Goal: Information Seeking & Learning: Learn about a topic

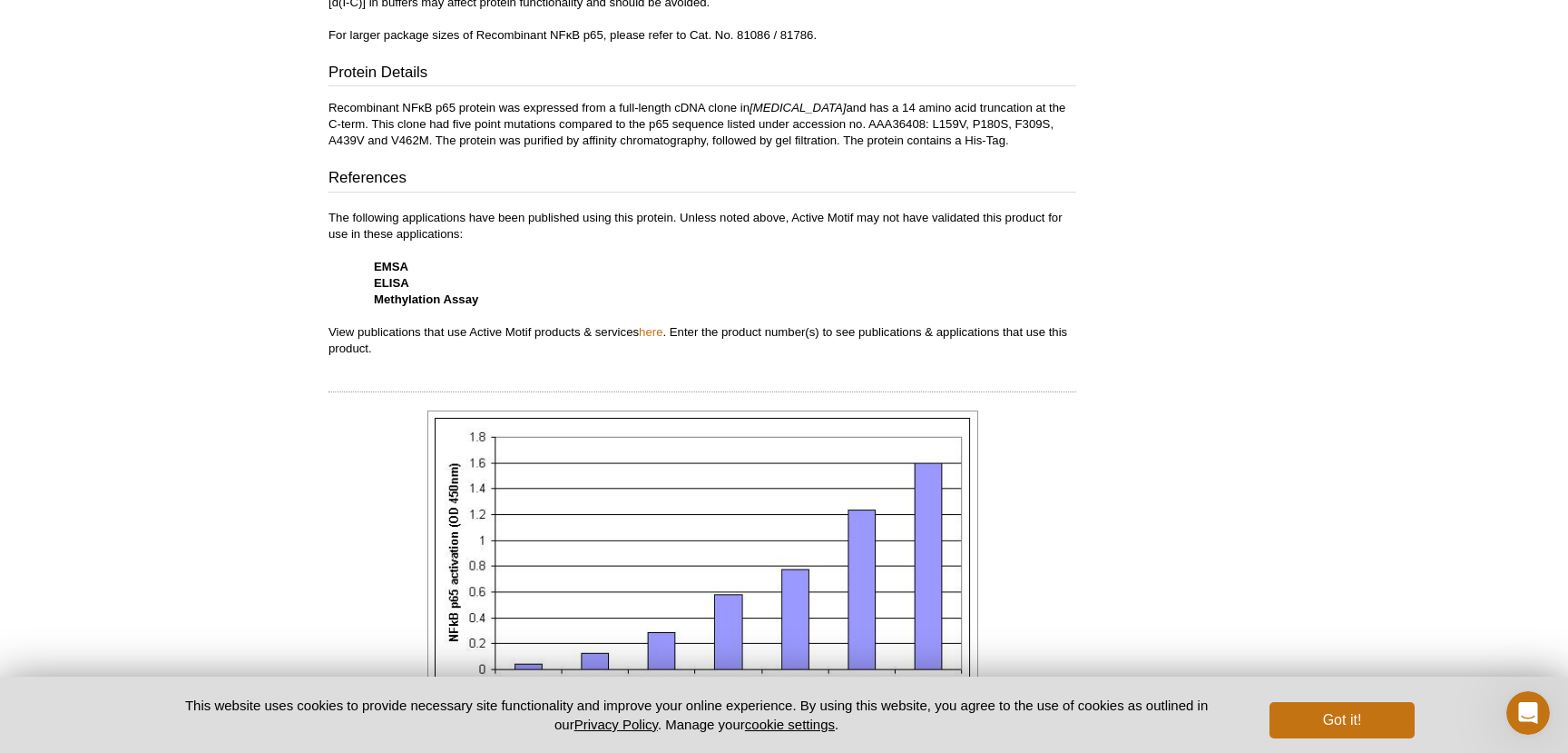
scroll to position [750, 0]
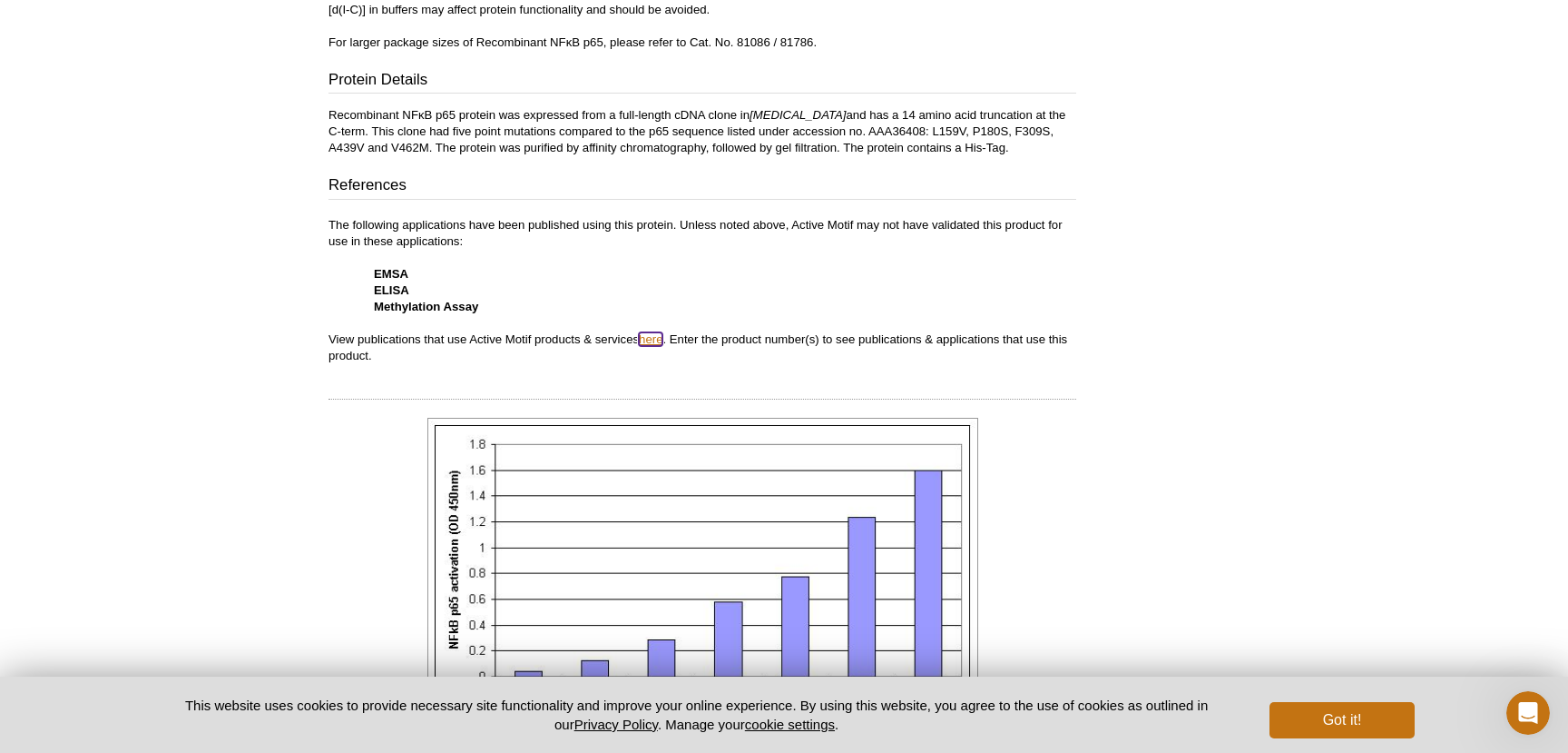
click at [658, 340] on link "here" at bounding box center [651, 340] width 24 height 14
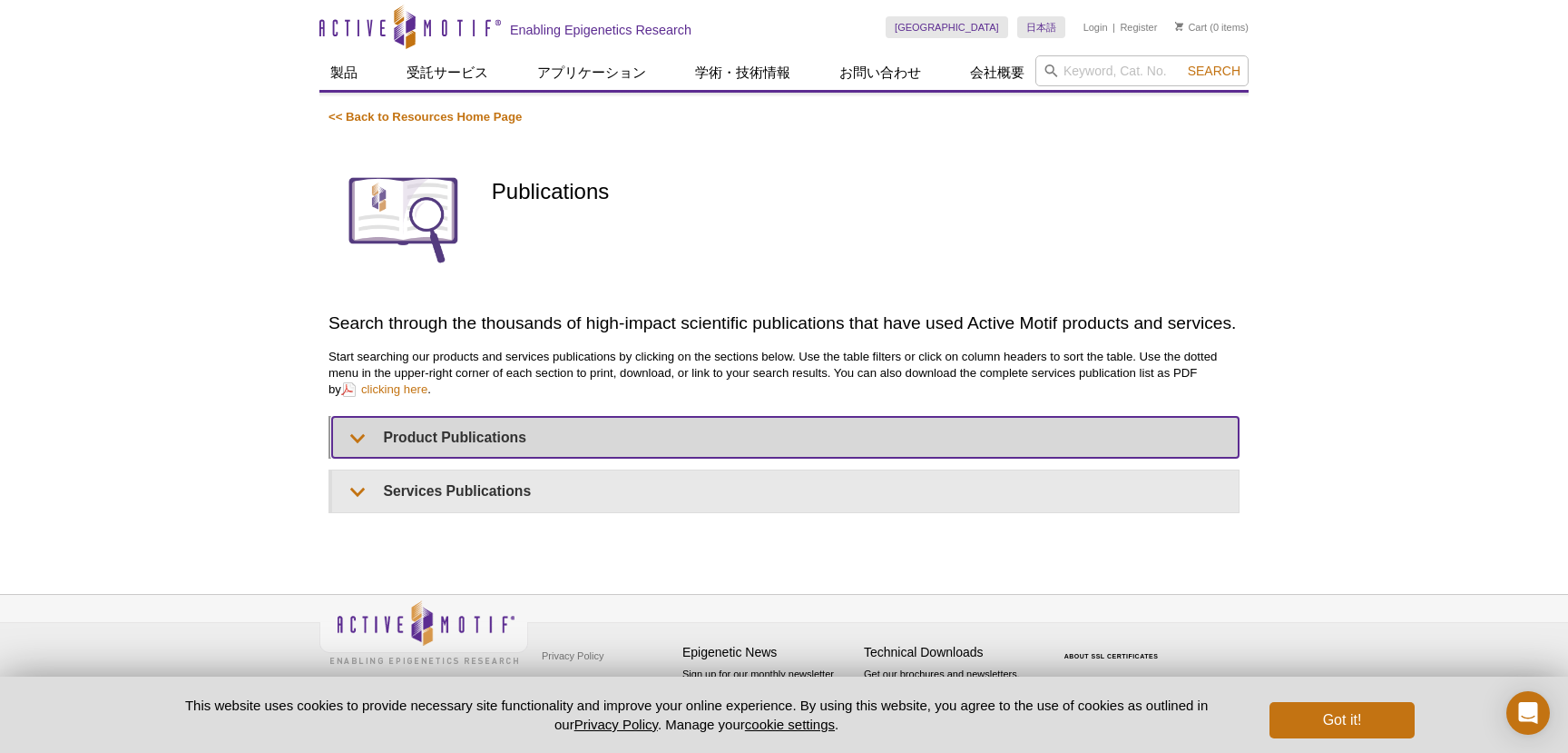
click at [466, 432] on summary "Product Publications" at bounding box center [785, 436] width 906 height 41
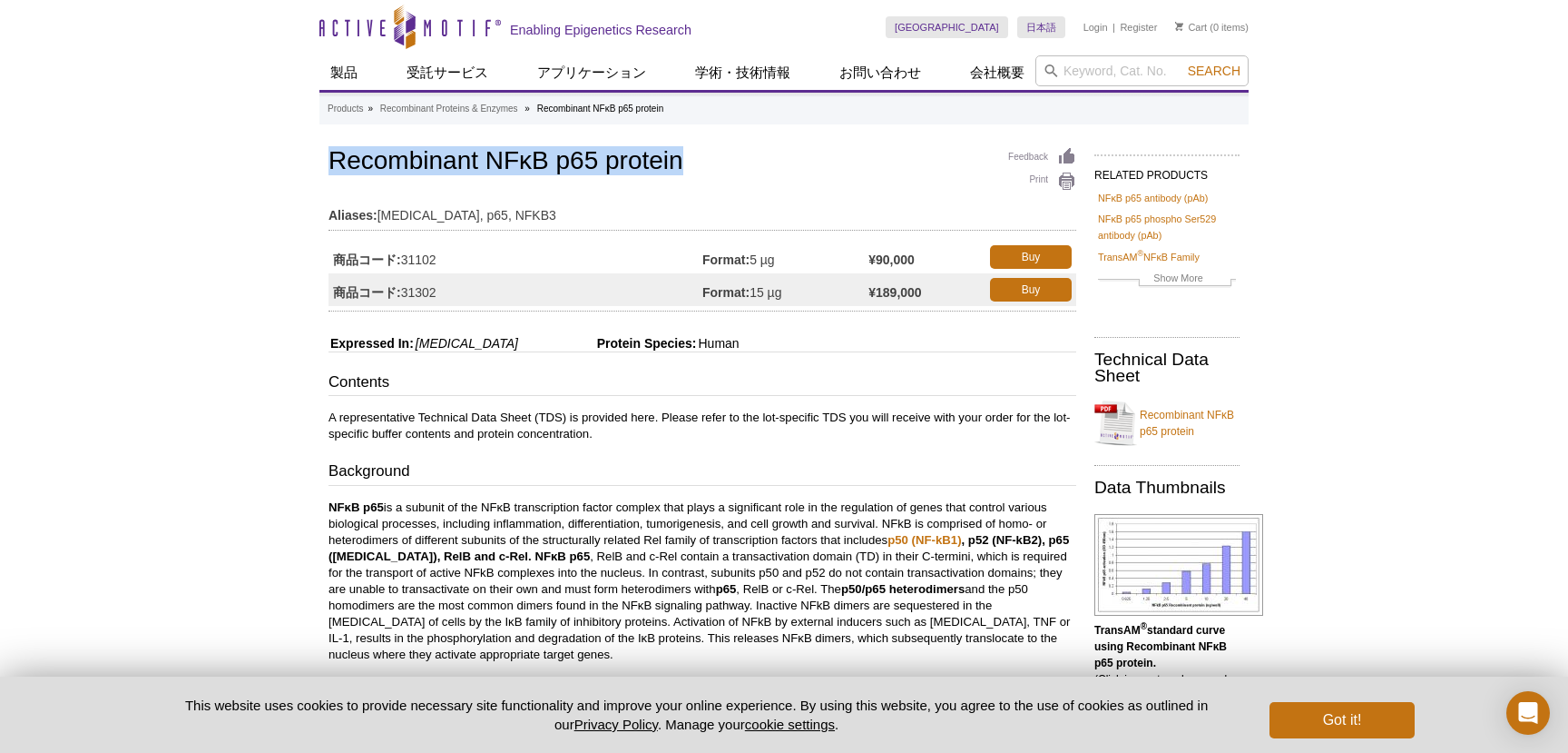
drag, startPoint x: 325, startPoint y: 158, endPoint x: 726, endPoint y: 170, distance: 401.2
copy h1 "Recombinant NFκB p65 protein"
click at [670, 182] on div "Feedback Print Recombinant NFκB p65 protein Aliases: RELA, p65, NFKB3 商品コード: 31…" at bounding box center [702, 227] width 748 height 168
drag, startPoint x: 683, startPoint y: 167, endPoint x: 315, endPoint y: 151, distance: 368.3
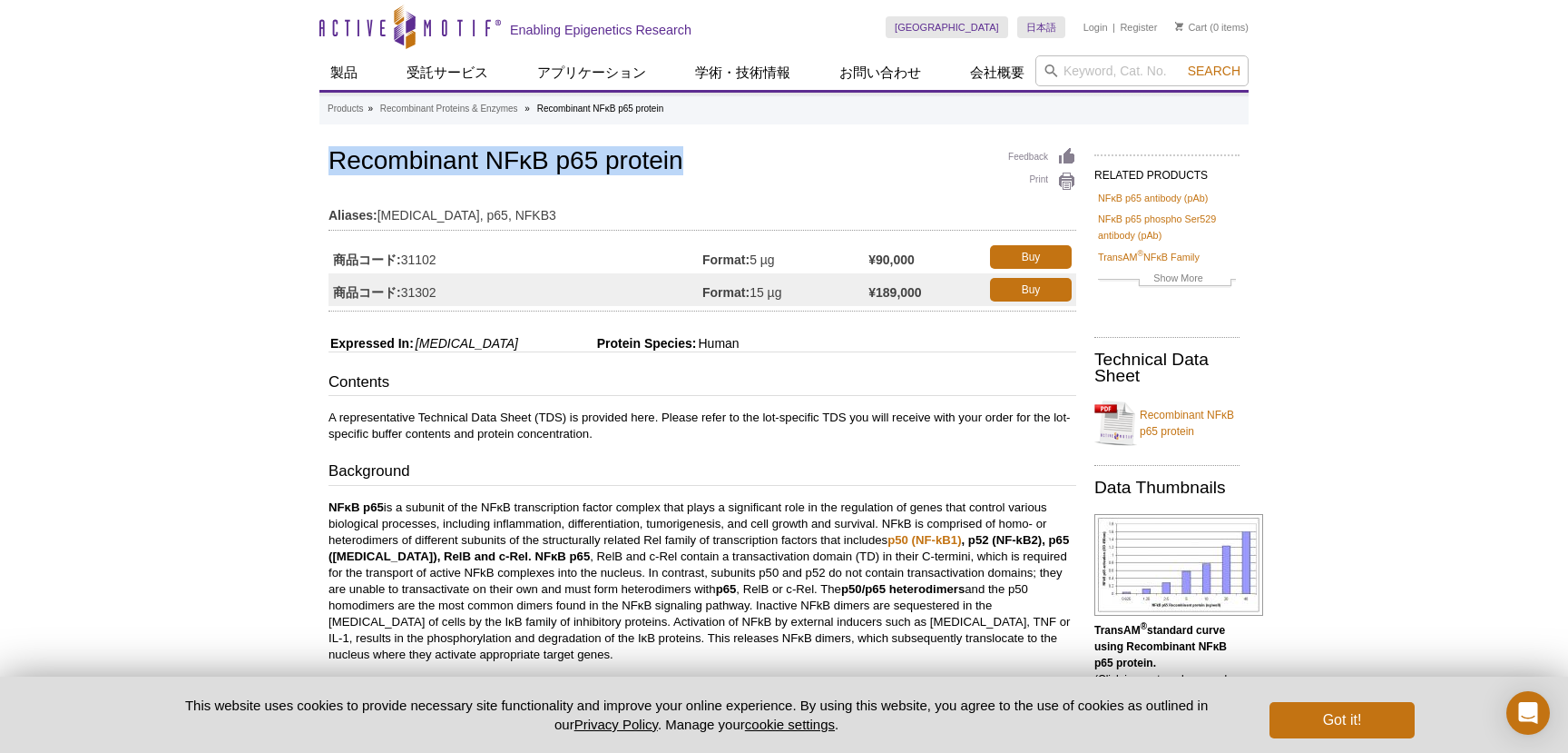
copy h1 "Recombinant NFκB p65 protein"
drag, startPoint x: 405, startPoint y: 263, endPoint x: 438, endPoint y: 267, distance: 33.2
click at [438, 267] on td "商品コード: 31102" at bounding box center [515, 257] width 373 height 33
copy td "31102"
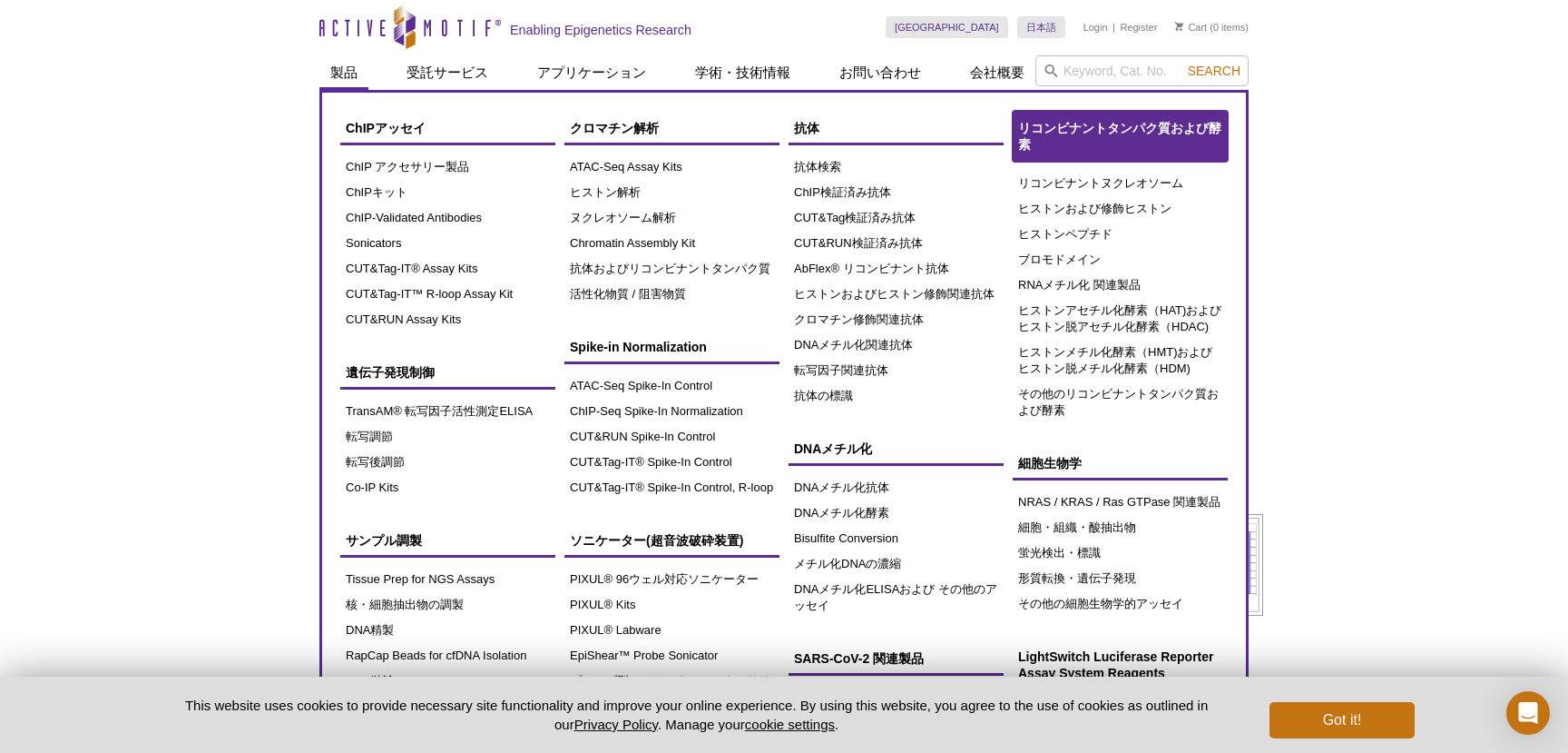
click at [1108, 137] on link "リコンビナントタンパク質および酵素" at bounding box center [1120, 135] width 215 height 51
click at [1094, 126] on span "リコンビナントタンパク質および酵素" at bounding box center [1120, 135] width 203 height 31
